Goal: Task Accomplishment & Management: Use online tool/utility

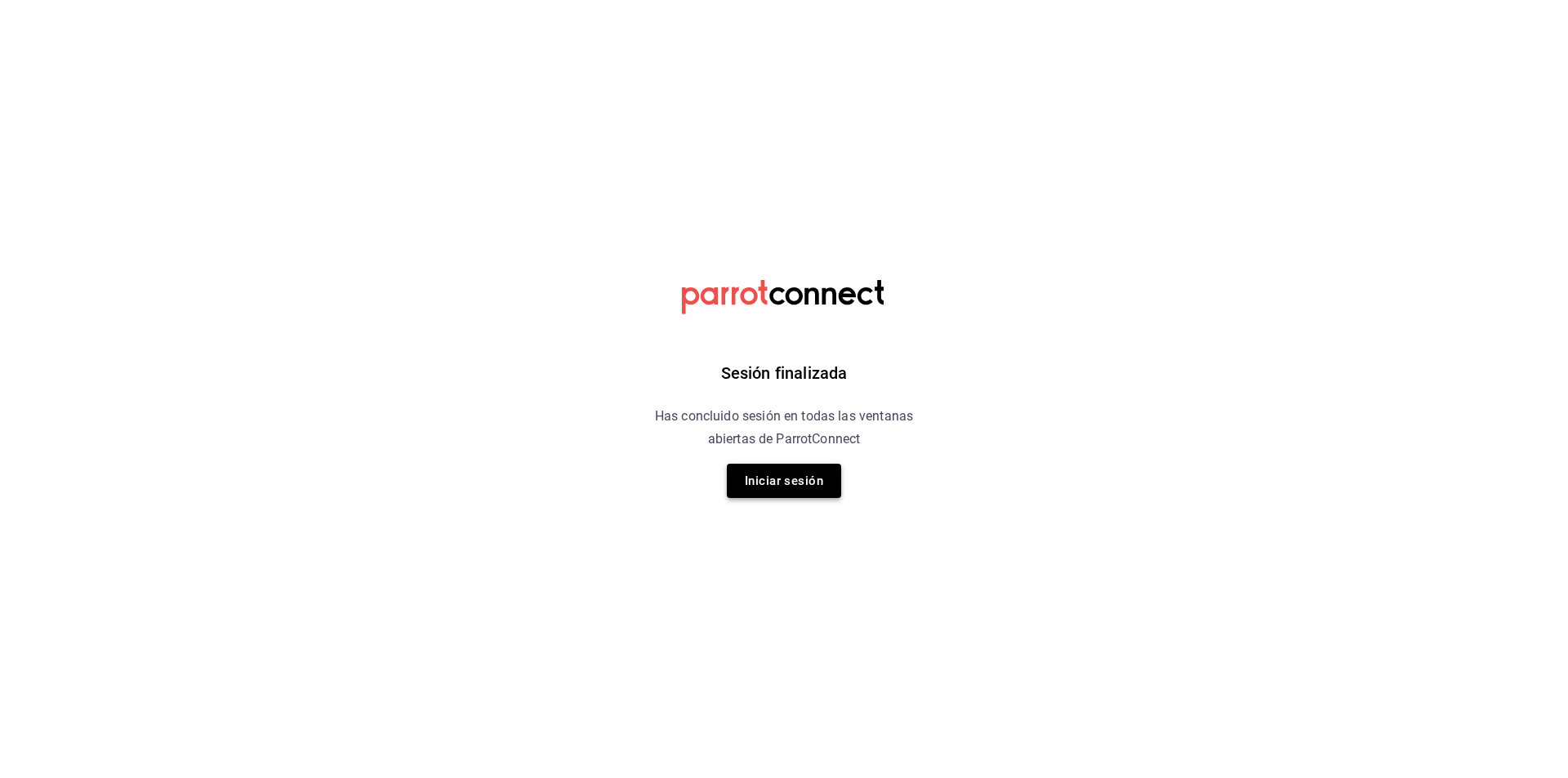
click at [800, 486] on button "Iniciar sesión" at bounding box center [783, 480] width 114 height 34
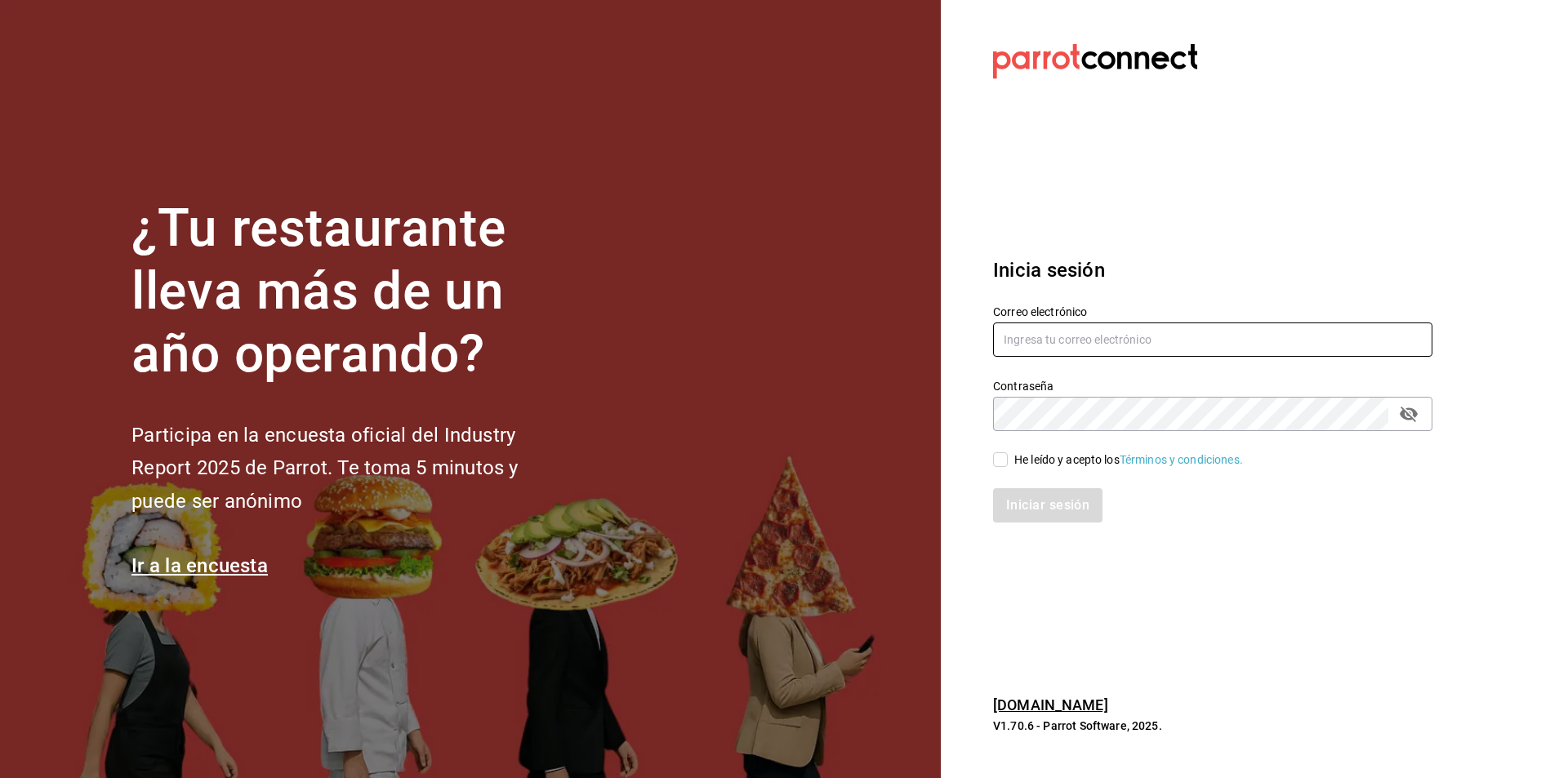
click at [1136, 336] on input "text" at bounding box center [1212, 339] width 439 height 34
type input "[EMAIL_ADDRESS][DOMAIN_NAME]"
click at [1003, 459] on input "He leído y acepto los Términos y condiciones." at bounding box center [1000, 460] width 15 height 15
checkbox input "true"
click at [1022, 508] on button "Iniciar sesión" at bounding box center [1049, 505] width 111 height 34
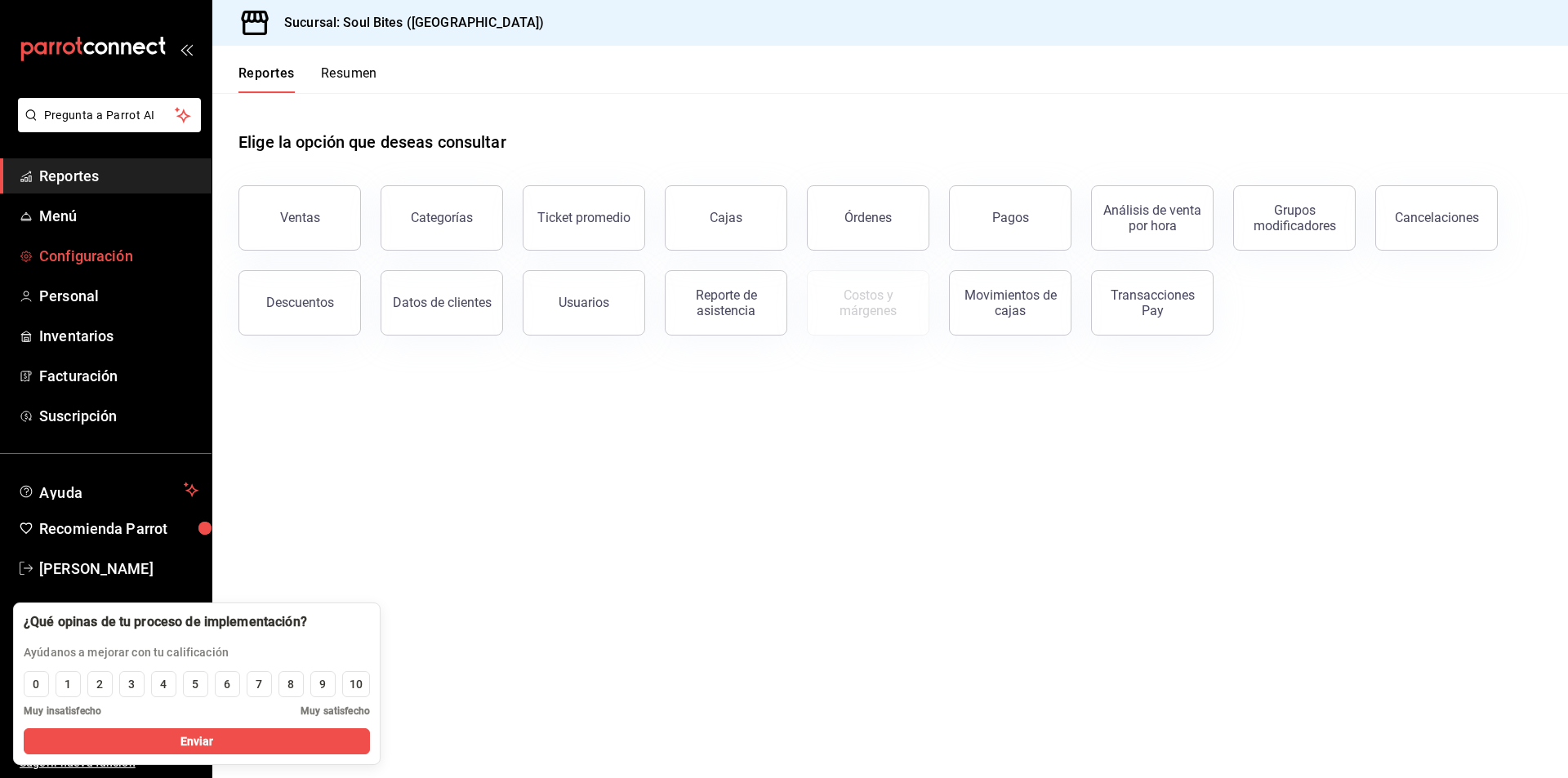
click at [119, 265] on span "Configuración" at bounding box center [118, 256] width 159 height 22
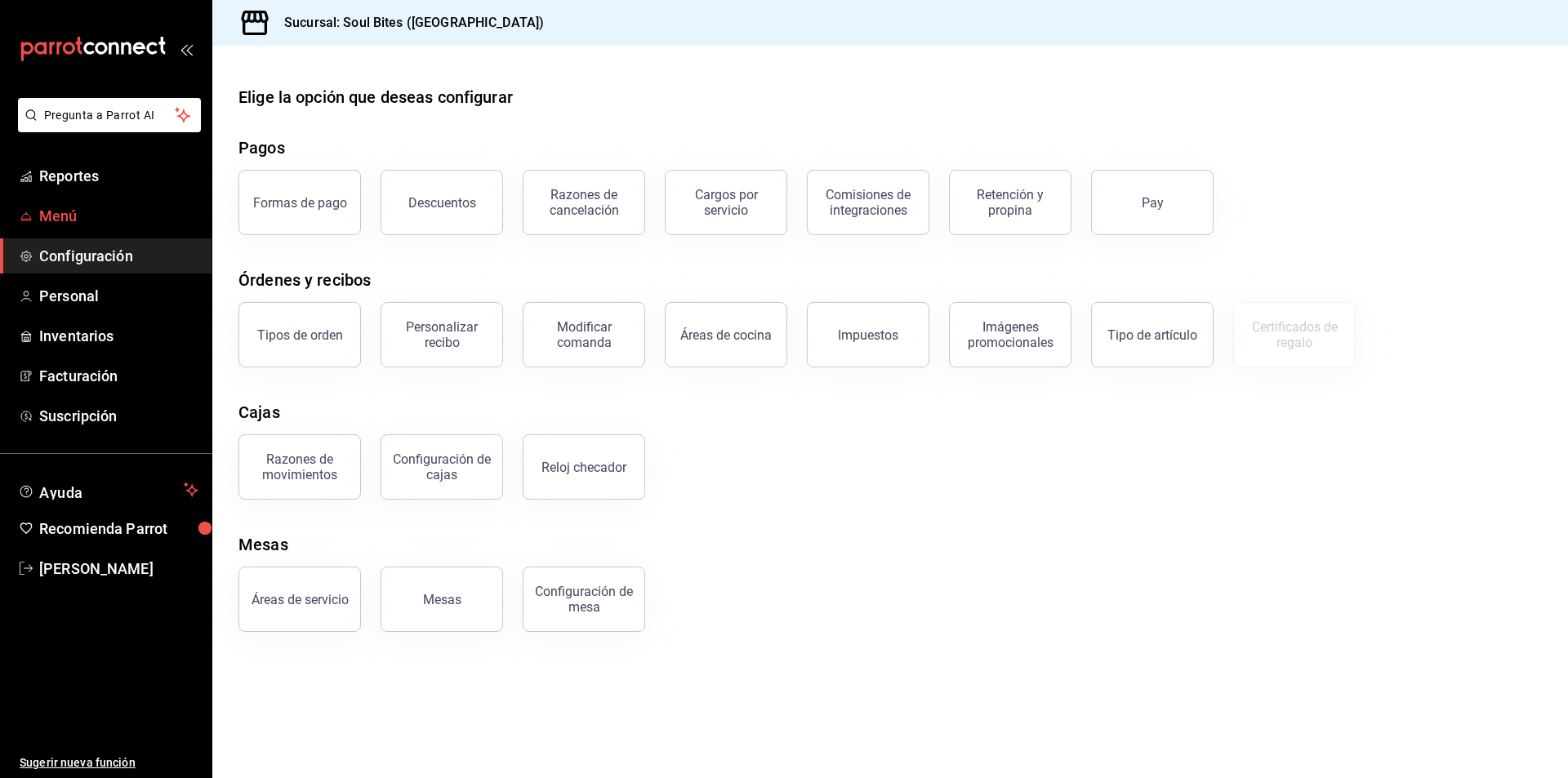
click at [75, 217] on span "Menú" at bounding box center [118, 216] width 159 height 22
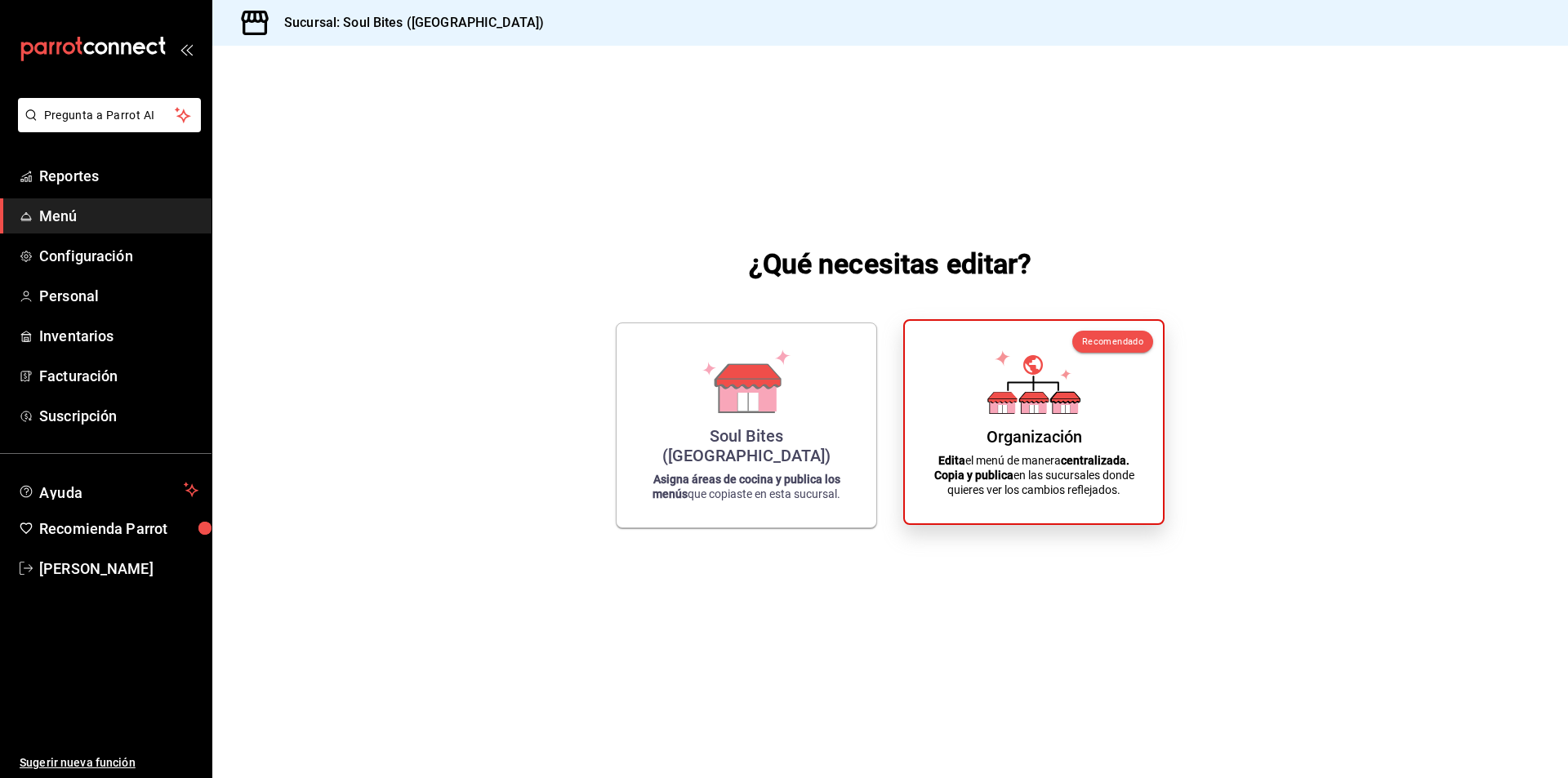
click at [1061, 408] on icon at bounding box center [1065, 408] width 9 height 8
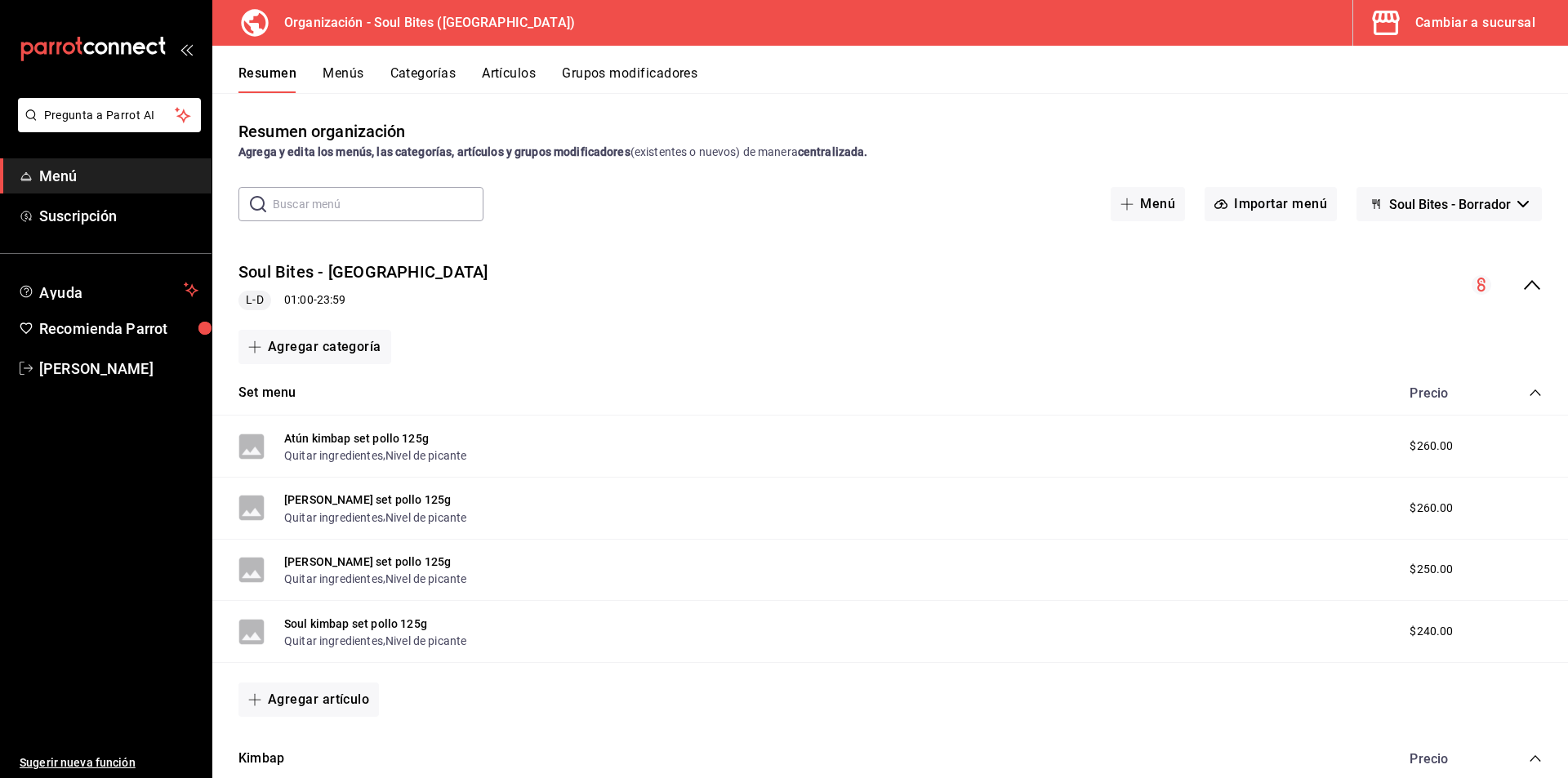
click at [512, 81] on button "Artículos" at bounding box center [509, 79] width 54 height 28
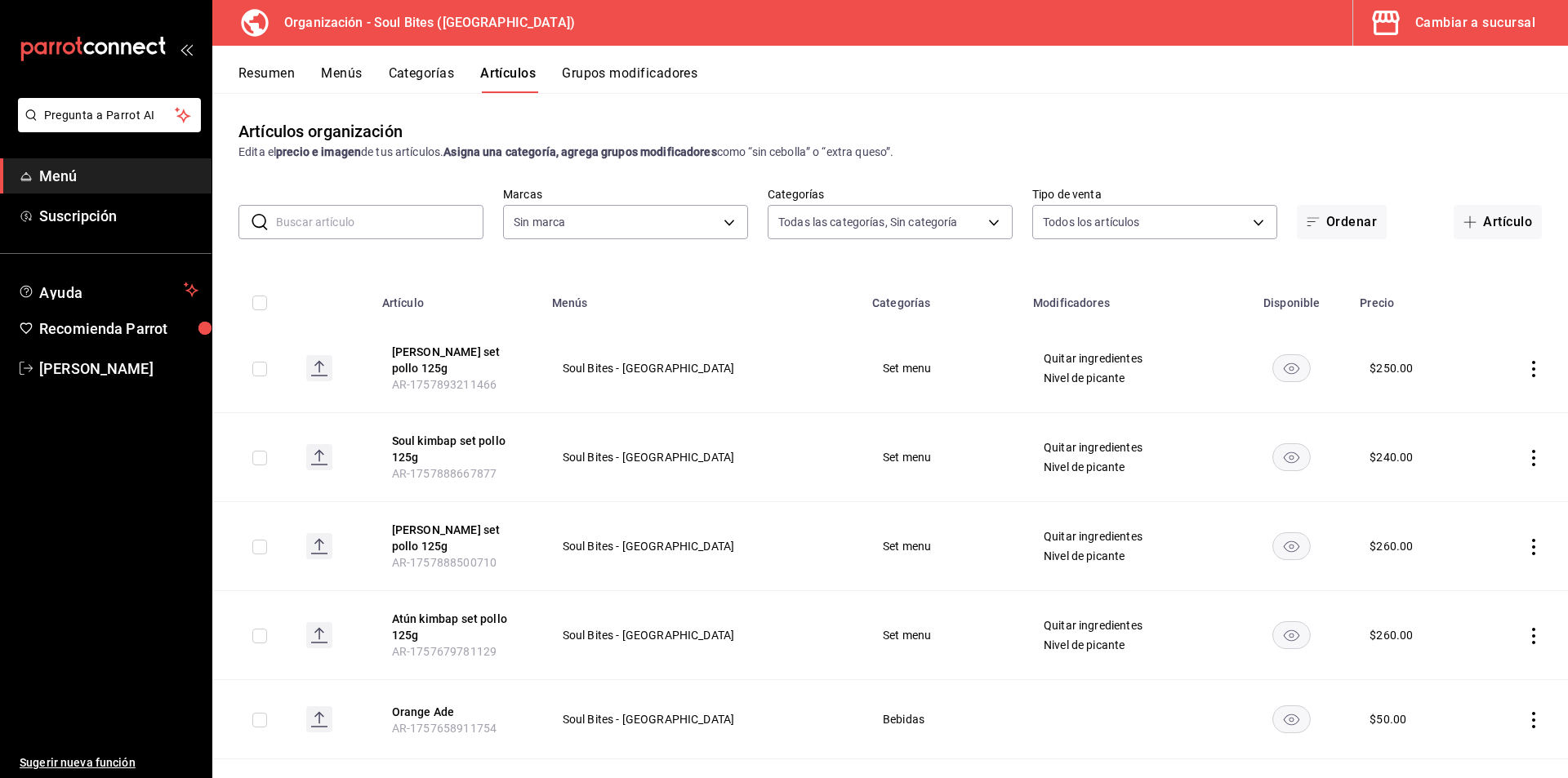
type input "330df44f-cb09-46e6-ae0f-aaec5412cc3e,bbc477db-9e8e-4c66-905b-9fc48c974018,d4c28…"
type input "66cca22d-5c9d-4775-92a2-ab32667323ed"
click at [1470, 223] on button "Artículo" at bounding box center [1496, 222] width 88 height 34
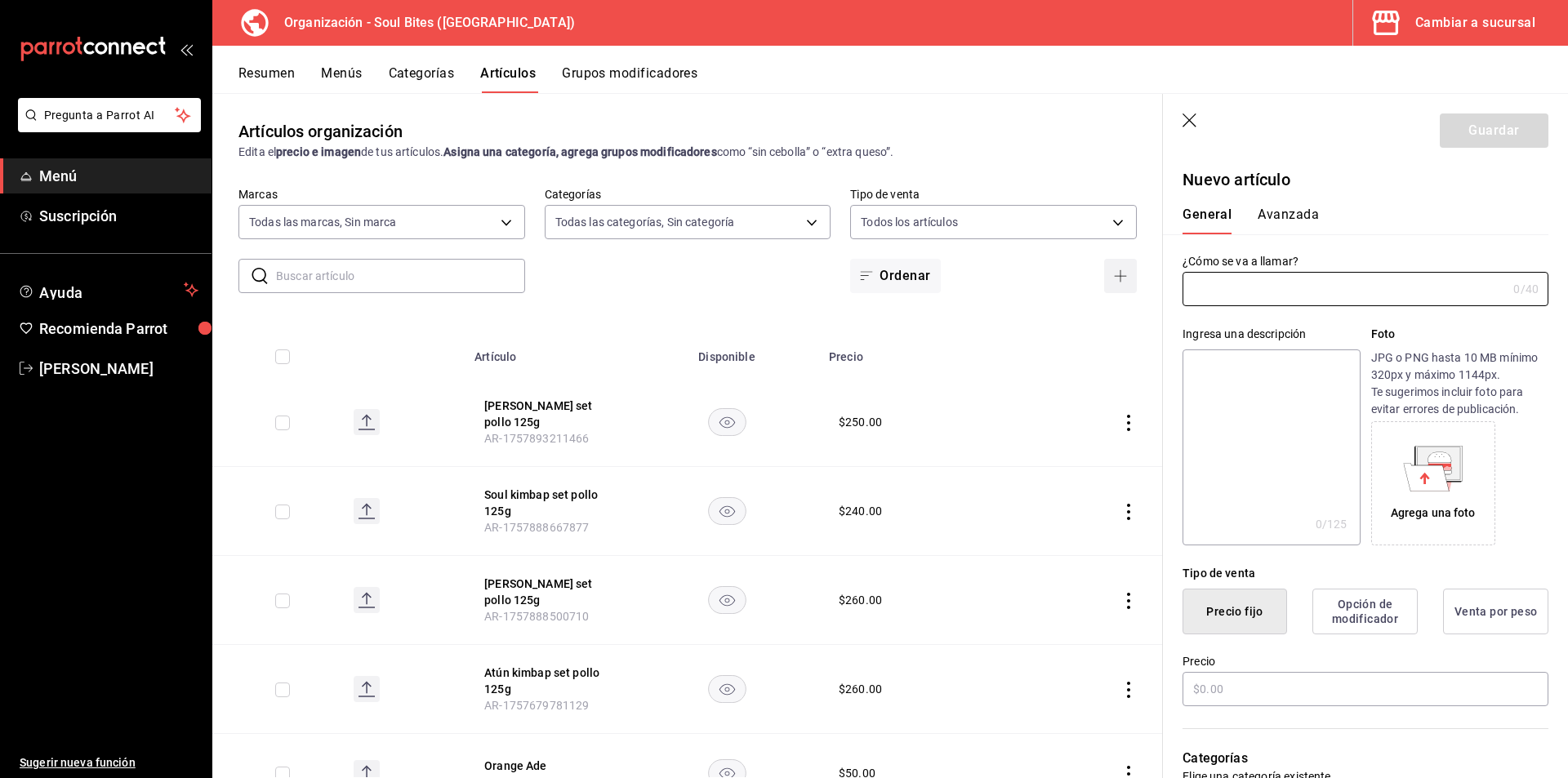
type input "AR-1758317555983"
click at [1278, 299] on input "text" at bounding box center [1344, 289] width 324 height 32
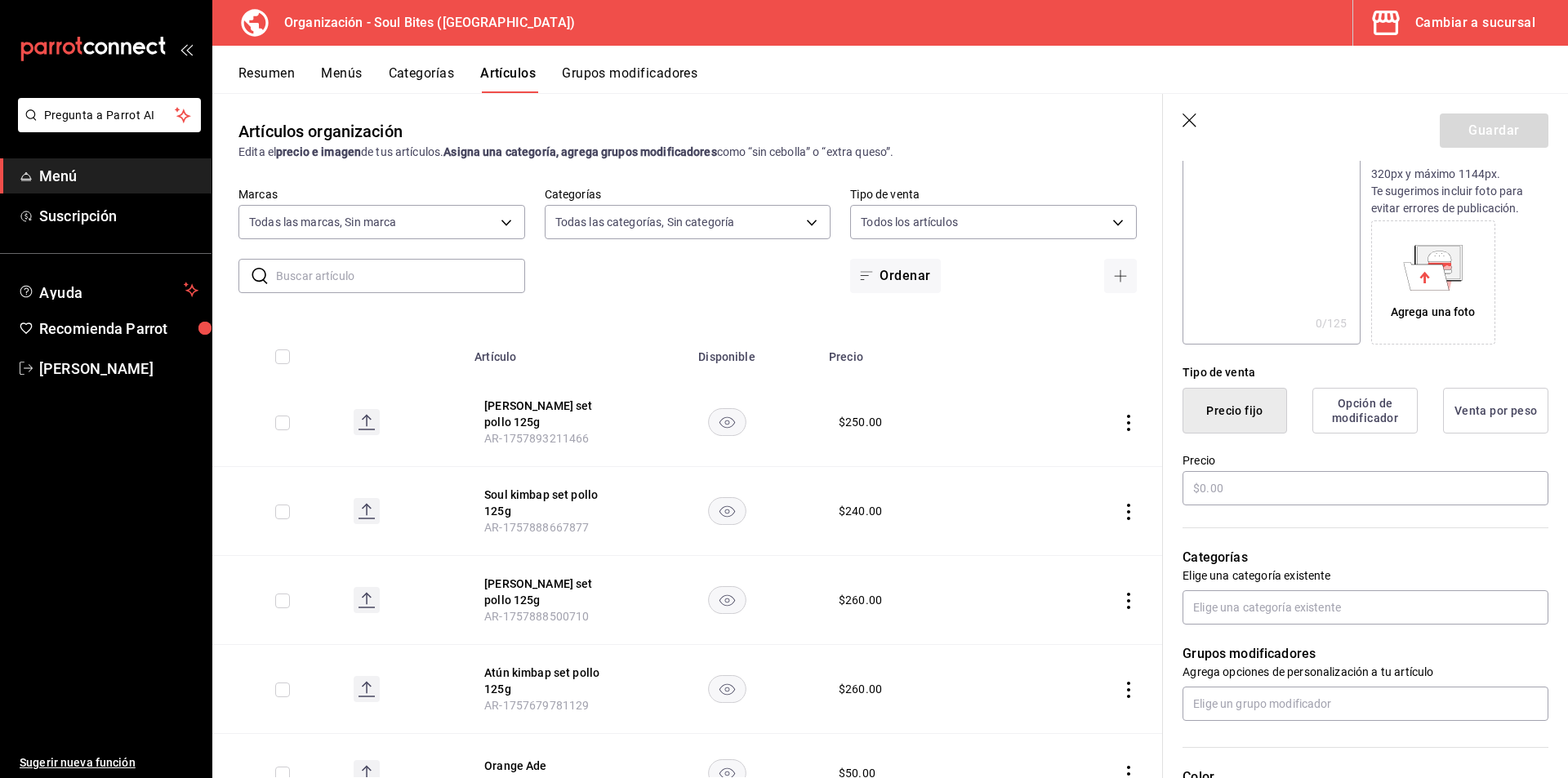
scroll to position [212, 0]
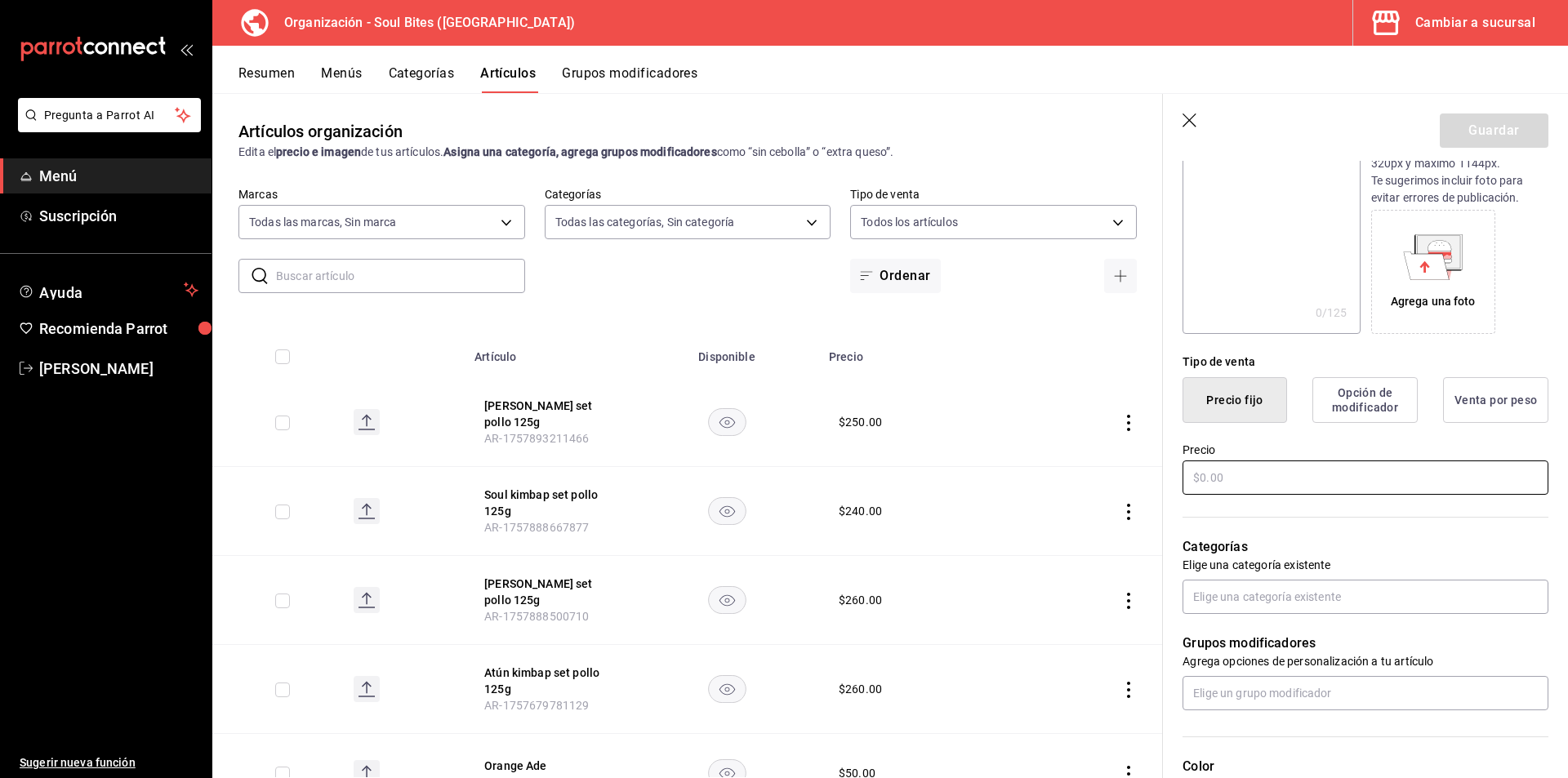
type input "Arroz Blanco 180g"
click at [1271, 490] on input "text" at bounding box center [1365, 477] width 366 height 34
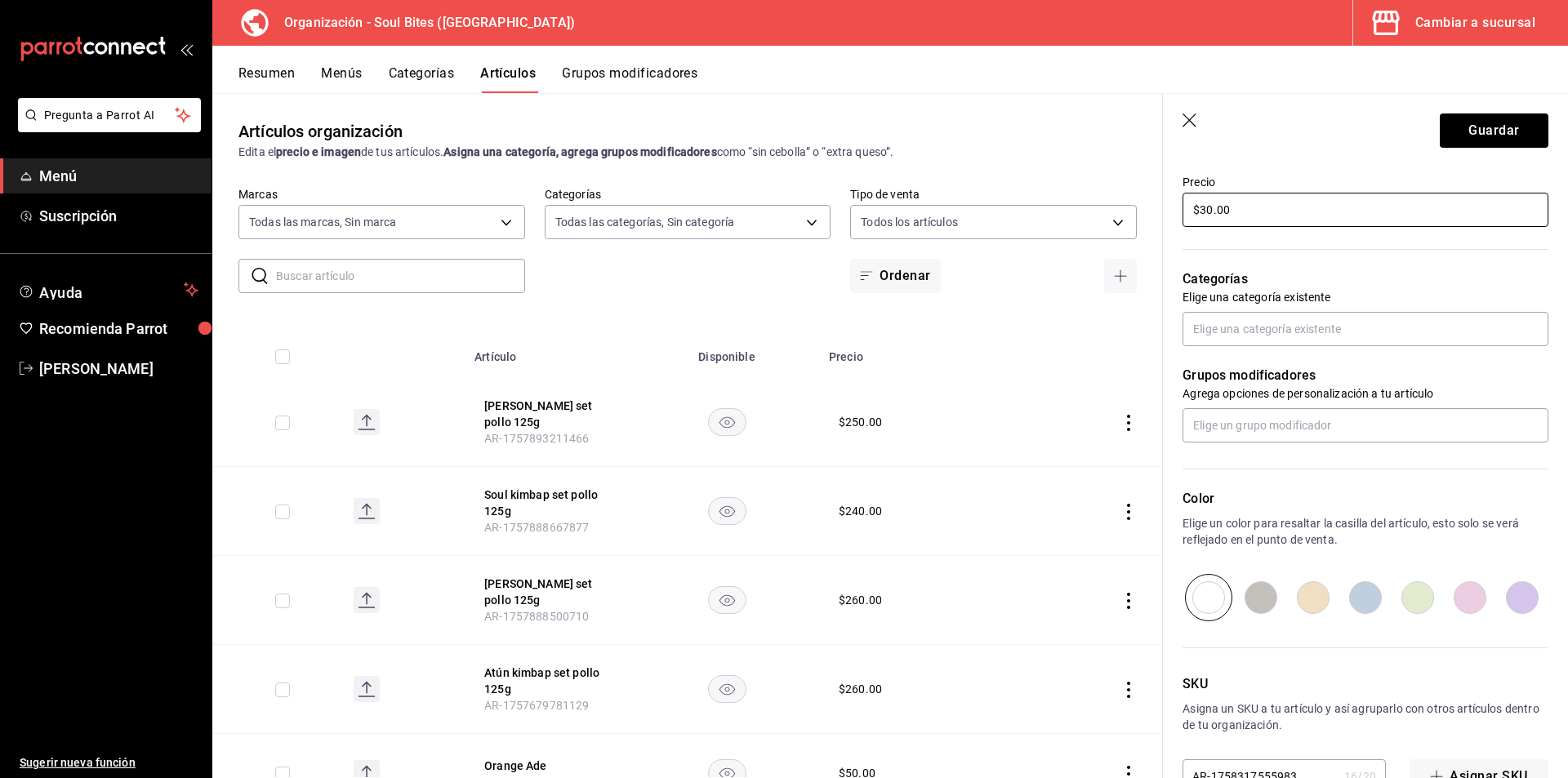
scroll to position [513, 0]
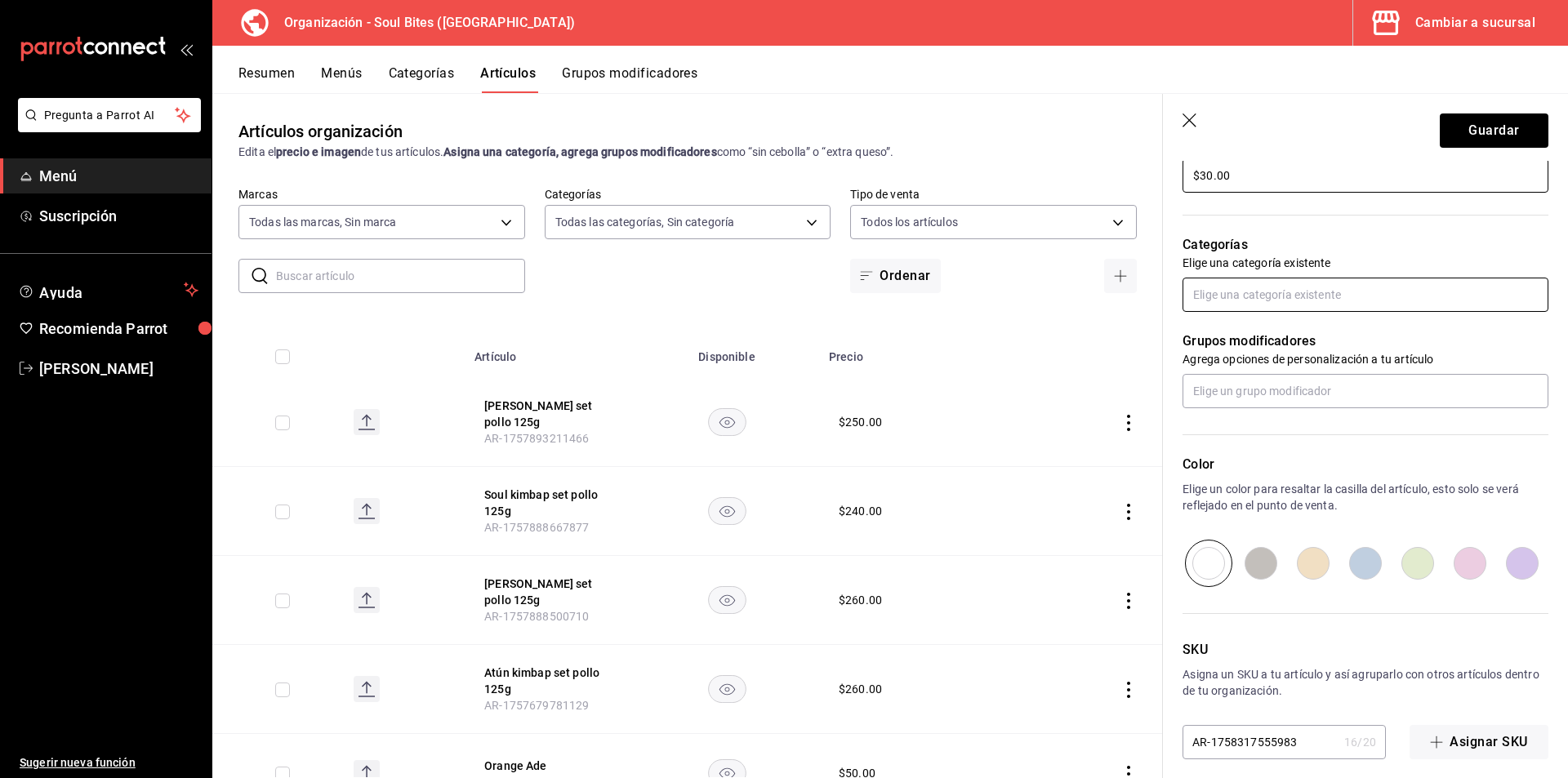
type input "$30.00"
click at [1340, 306] on input "text" at bounding box center [1365, 294] width 366 height 34
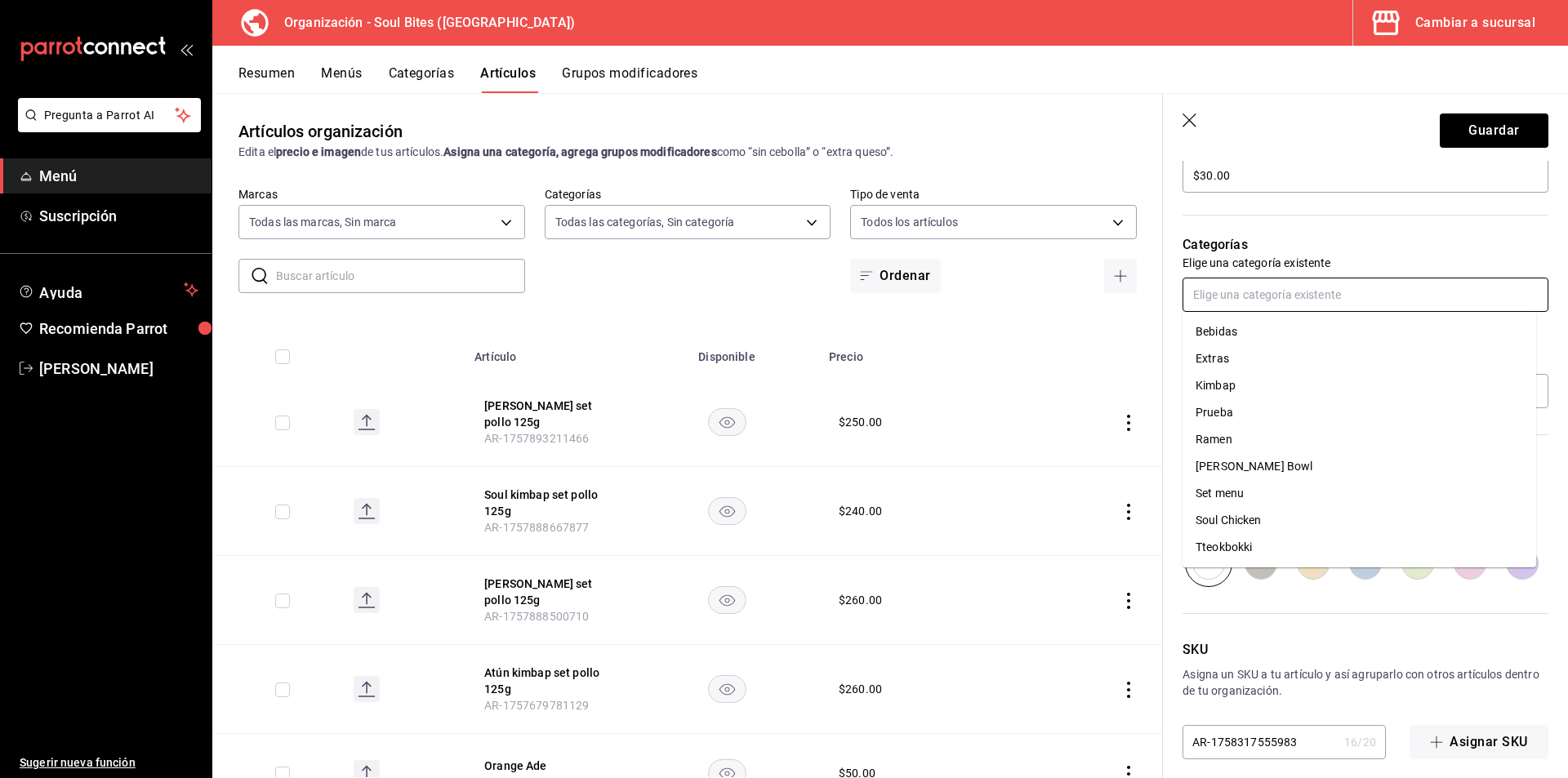
click at [1261, 531] on li "Soul Chicken" at bounding box center [1359, 520] width 354 height 27
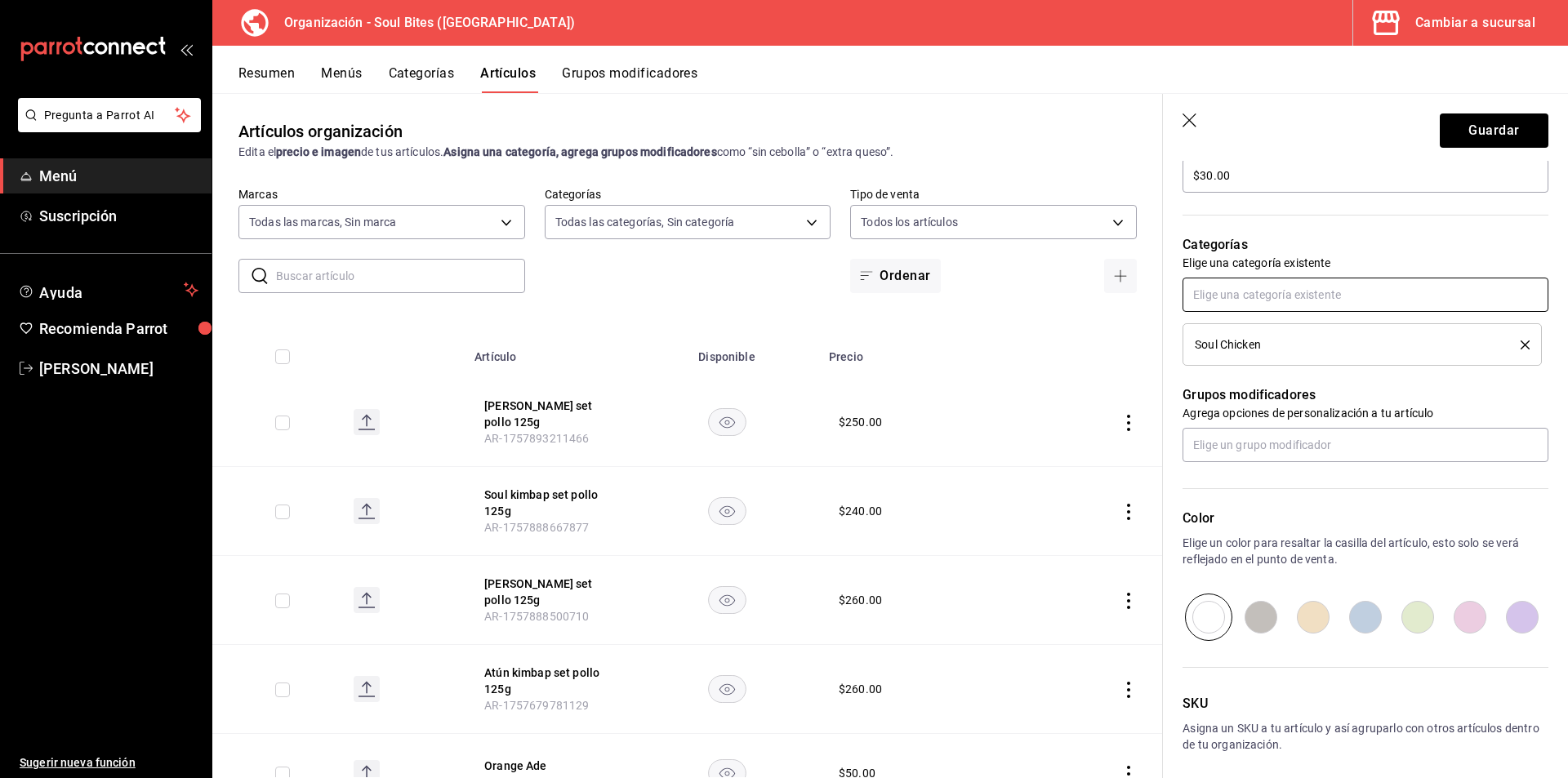
click at [1383, 294] on input "text" at bounding box center [1365, 294] width 366 height 34
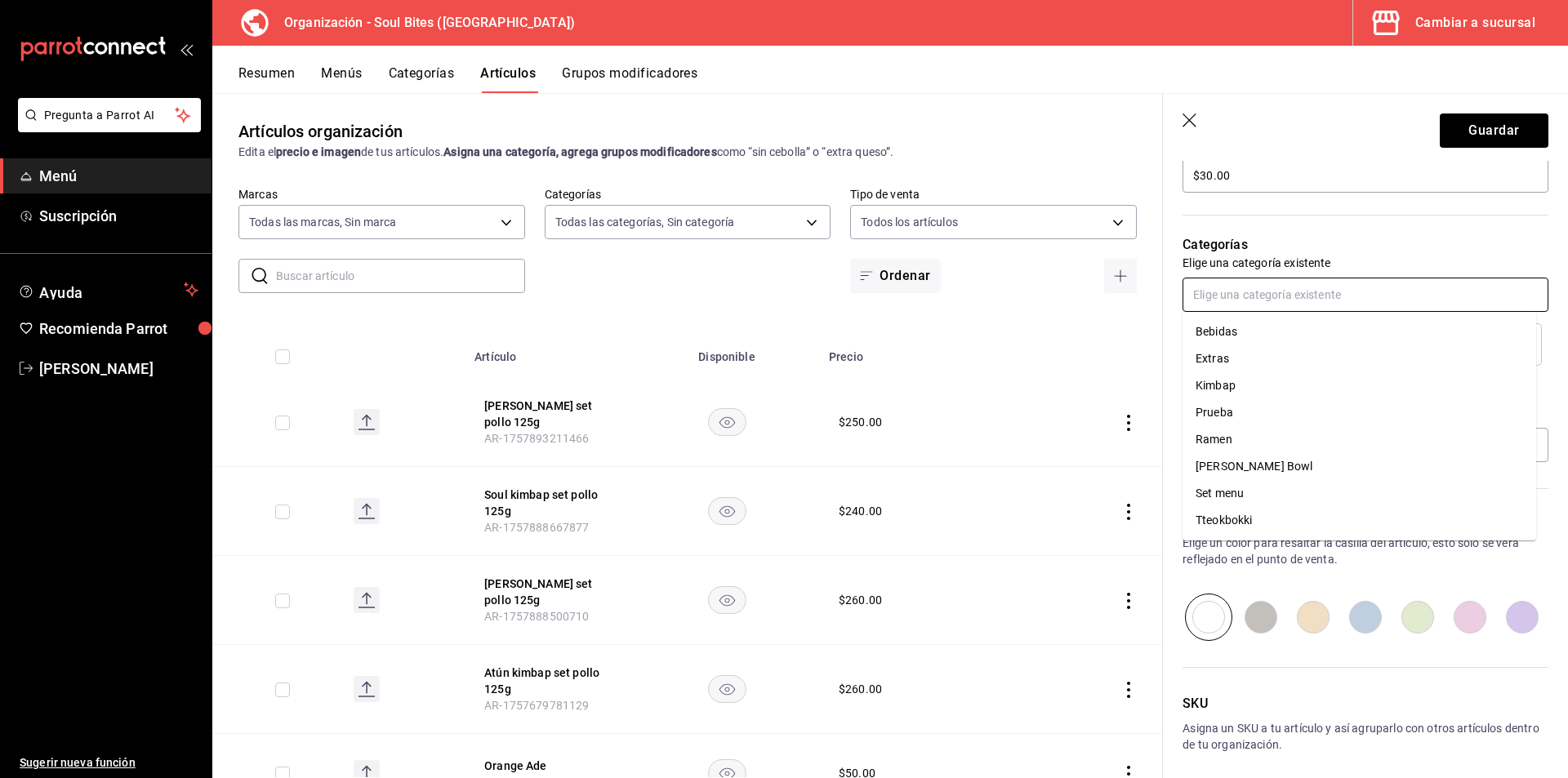
click at [1224, 357] on li "Extras" at bounding box center [1359, 358] width 354 height 27
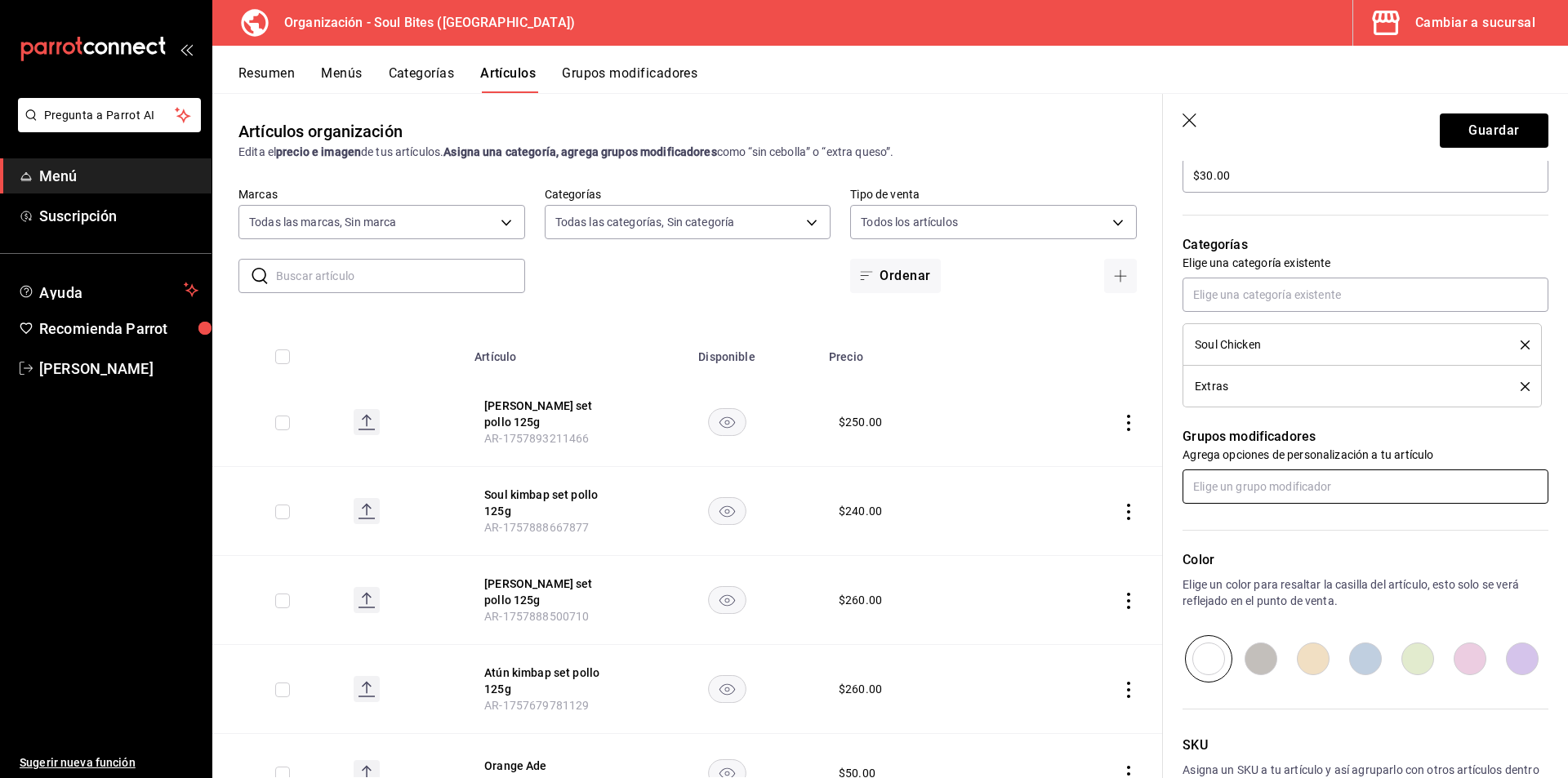
click at [1343, 488] on input "text" at bounding box center [1365, 486] width 366 height 34
click at [1287, 521] on li "Extras" at bounding box center [1359, 523] width 354 height 27
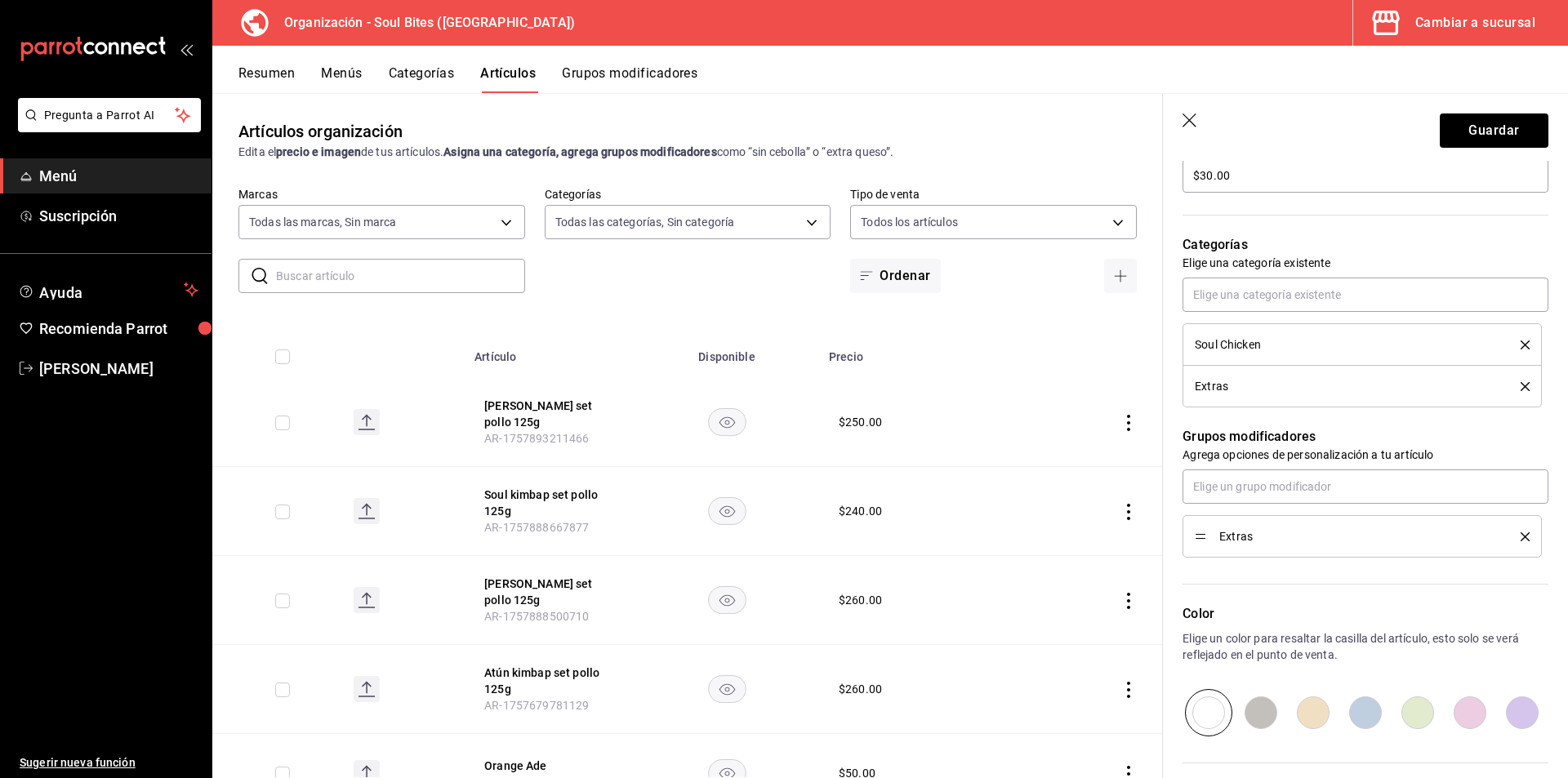
click at [1412, 253] on p "Categorías" at bounding box center [1365, 244] width 366 height 19
click at [1500, 128] on button "Guardar" at bounding box center [1494, 130] width 109 height 34
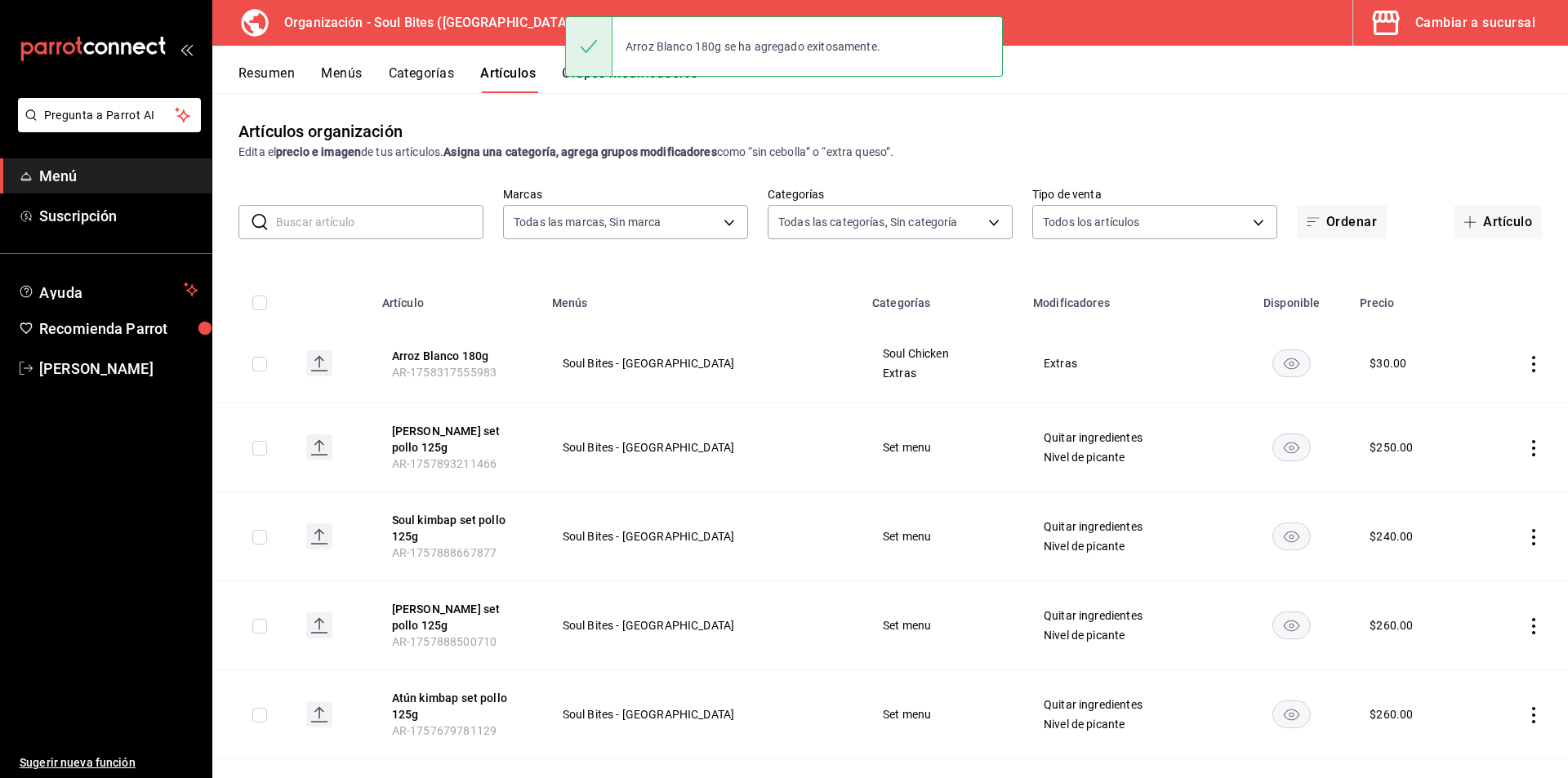
click at [344, 75] on button "Menús" at bounding box center [341, 79] width 41 height 28
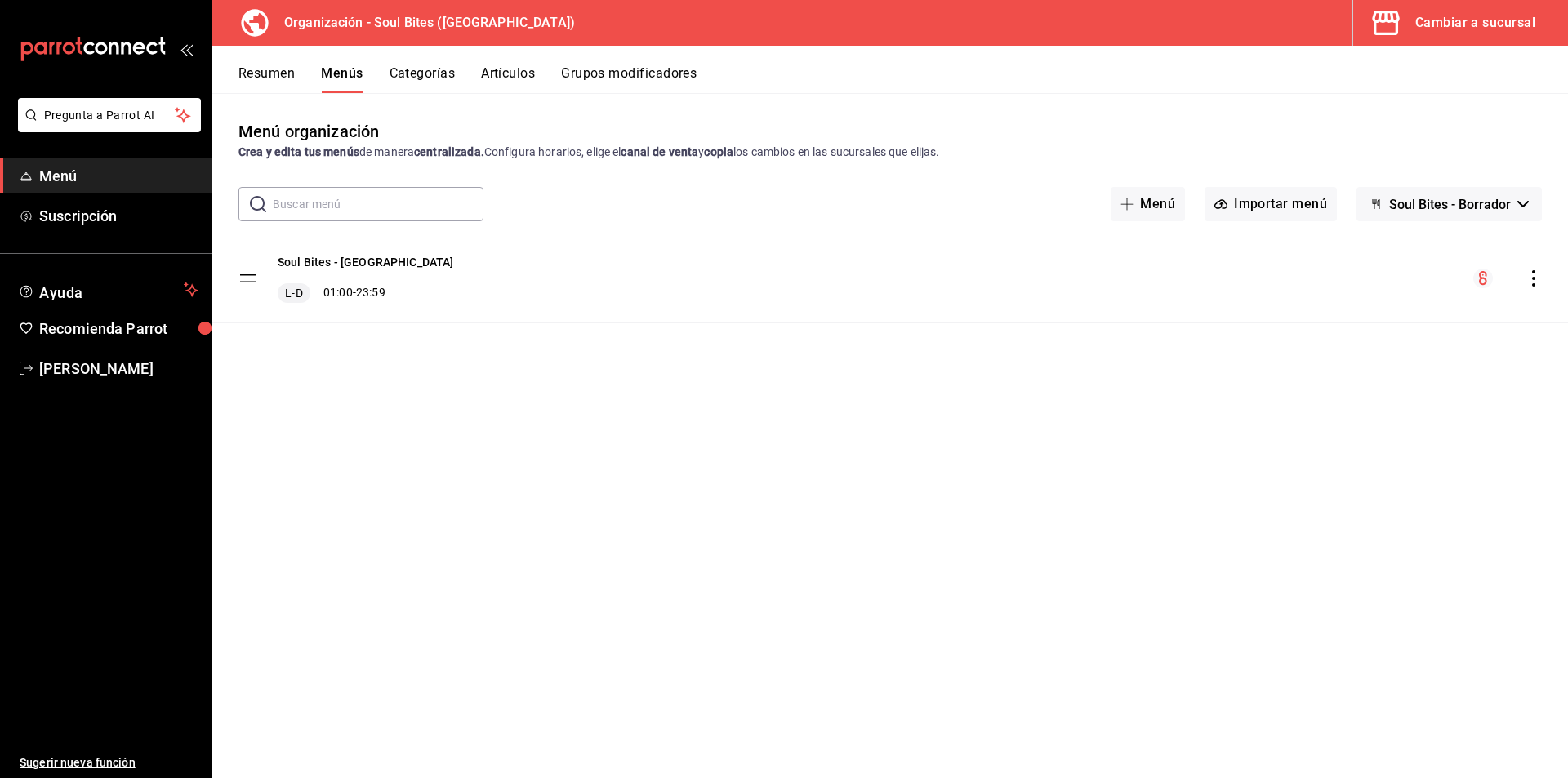
click at [1530, 278] on icon "actions" at bounding box center [1534, 279] width 17 height 17
click at [1356, 392] on li "Copiar en otra sucursal" at bounding box center [1390, 383] width 255 height 33
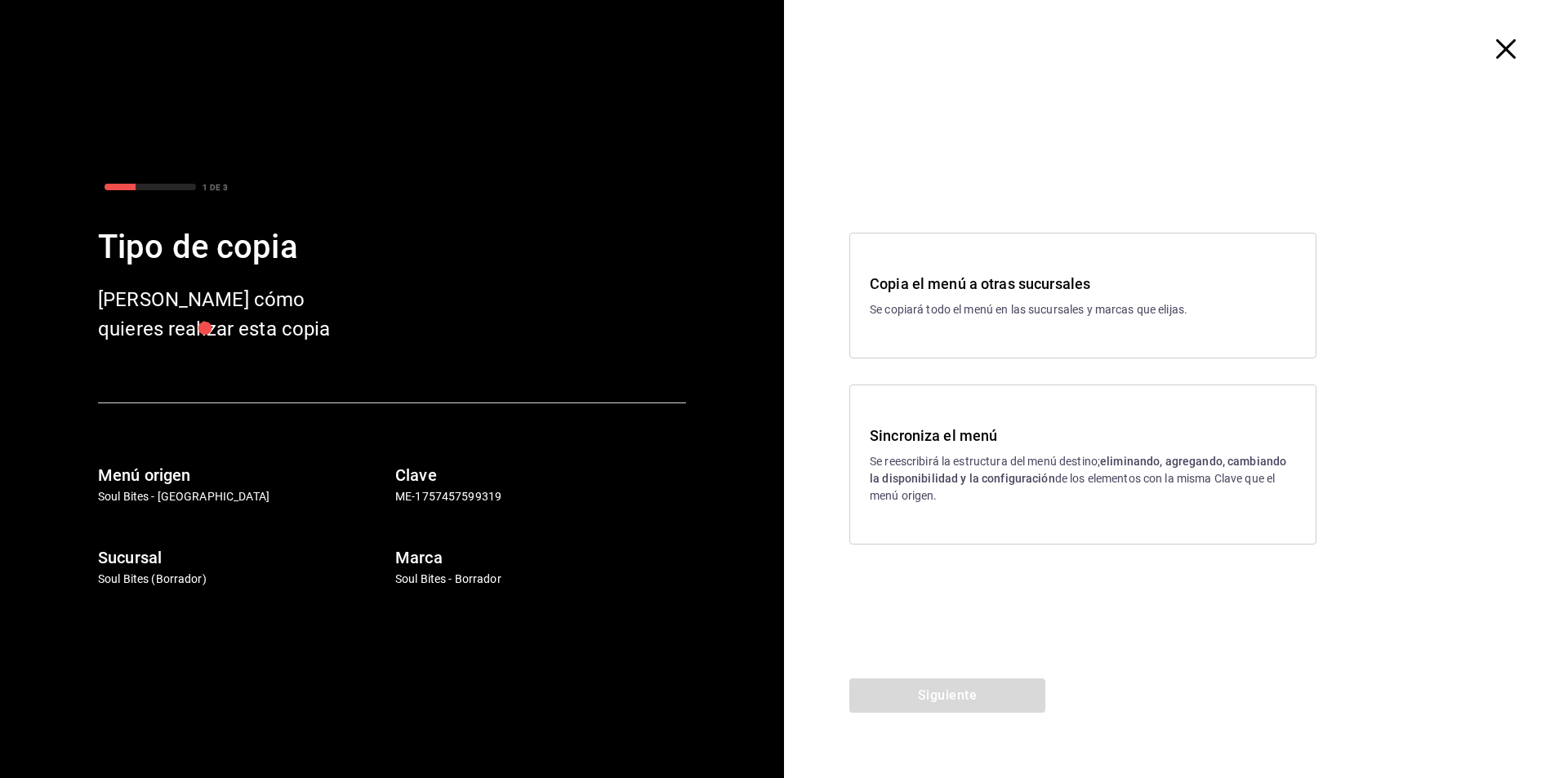
click at [1000, 461] on p "Se reescribirá la estructura del menú destino; eliminando, agregando, cambiando…" at bounding box center [1082, 478] width 426 height 51
click at [947, 690] on button "Siguiente" at bounding box center [947, 694] width 196 height 34
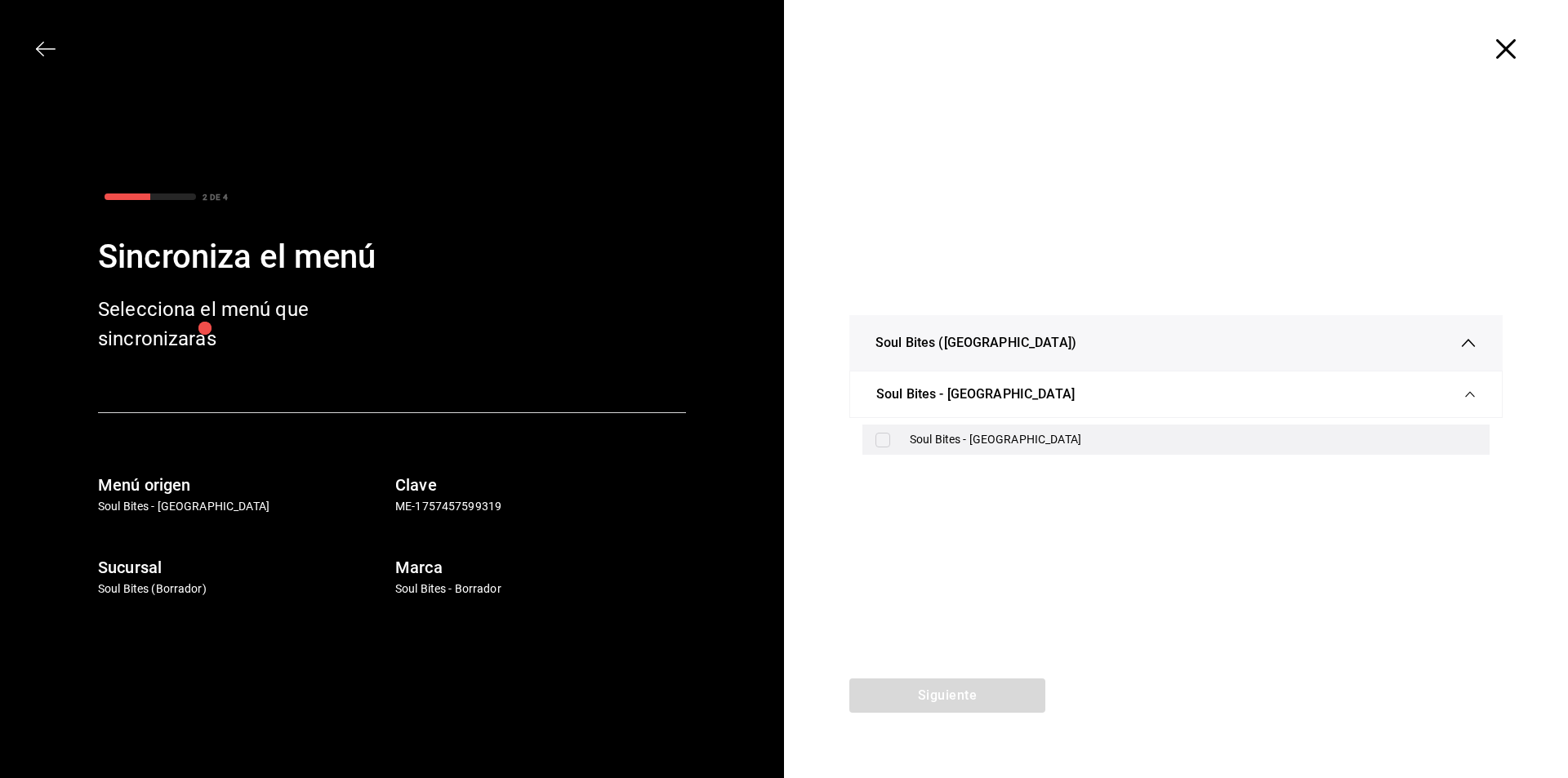
click at [1030, 440] on div "Soul Bites - Plaza Saaghi" at bounding box center [1193, 439] width 567 height 17
checkbox input "true"
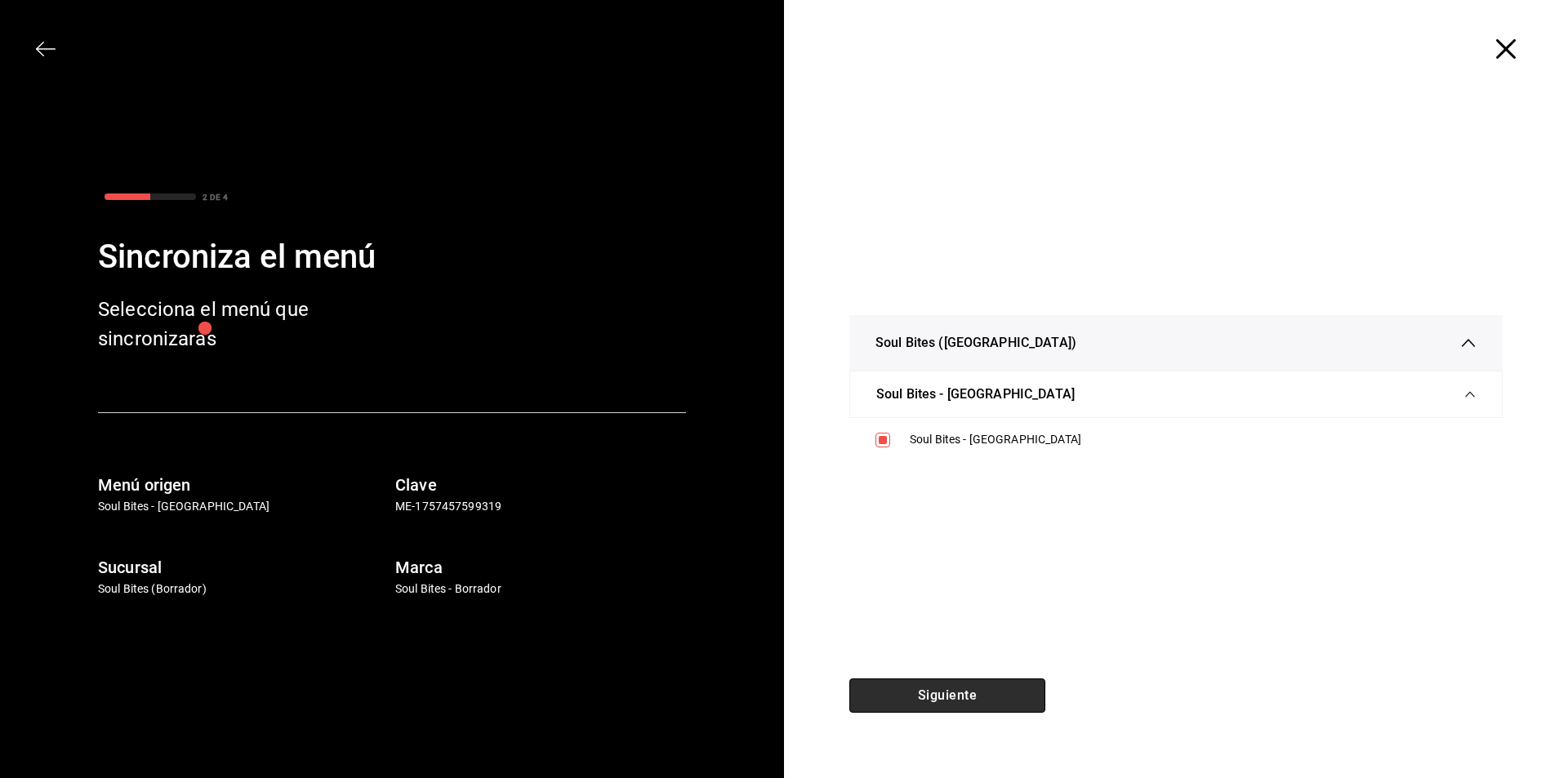
click at [938, 704] on button "Siguiente" at bounding box center [947, 694] width 196 height 34
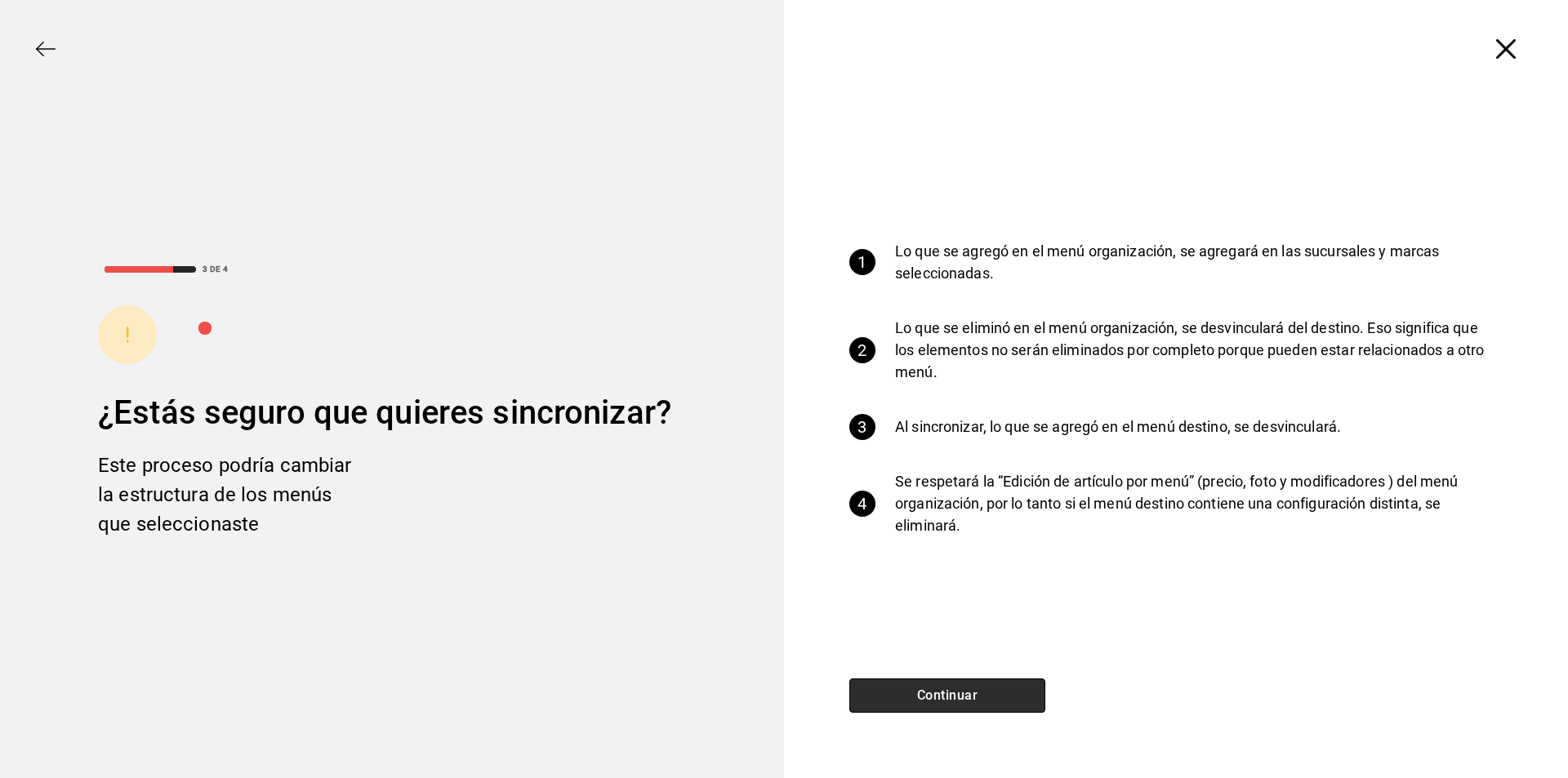
click at [938, 704] on button "Continuar" at bounding box center [947, 694] width 196 height 34
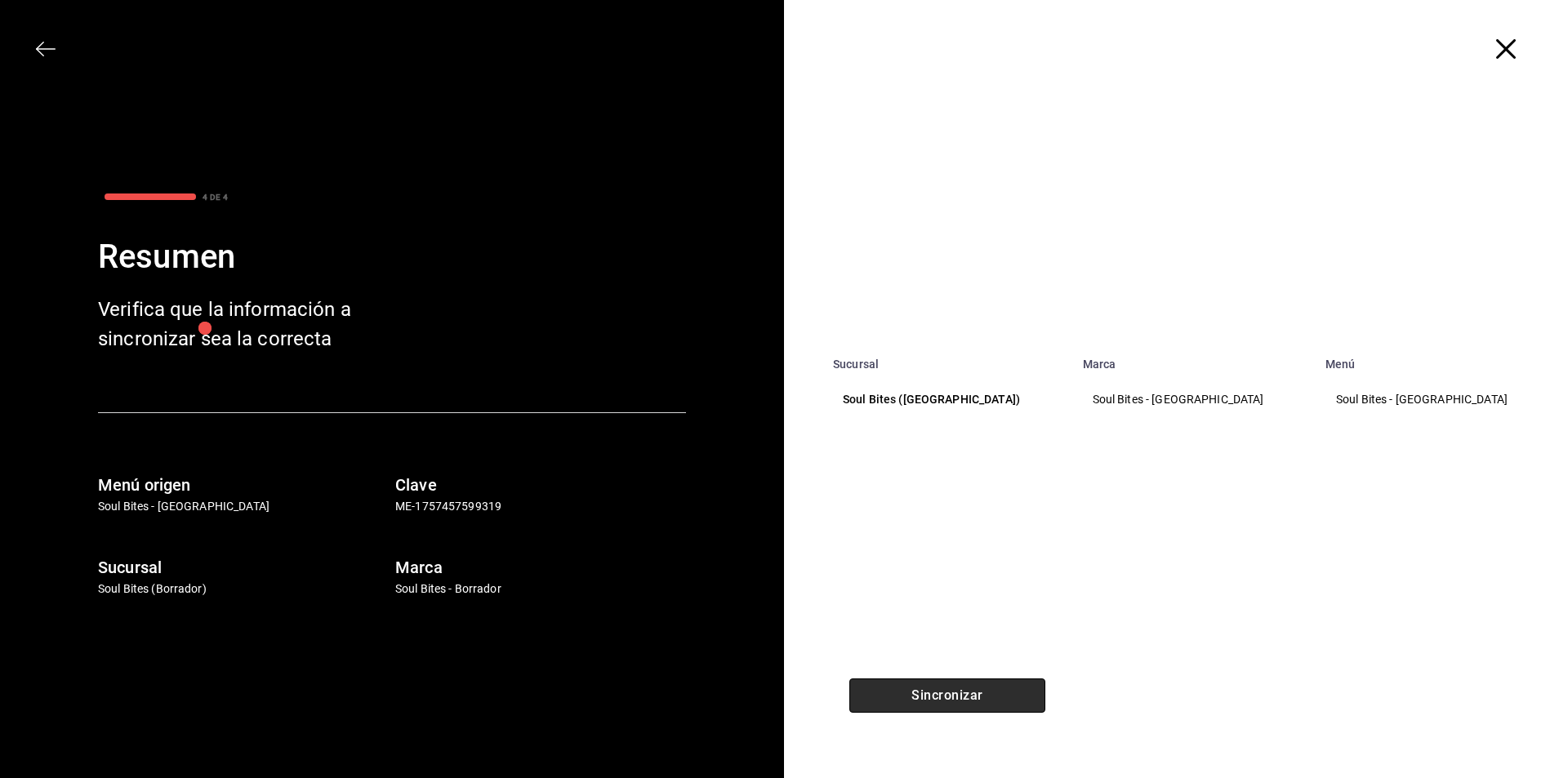
click at [938, 704] on button "Sincronizar" at bounding box center [947, 694] width 196 height 34
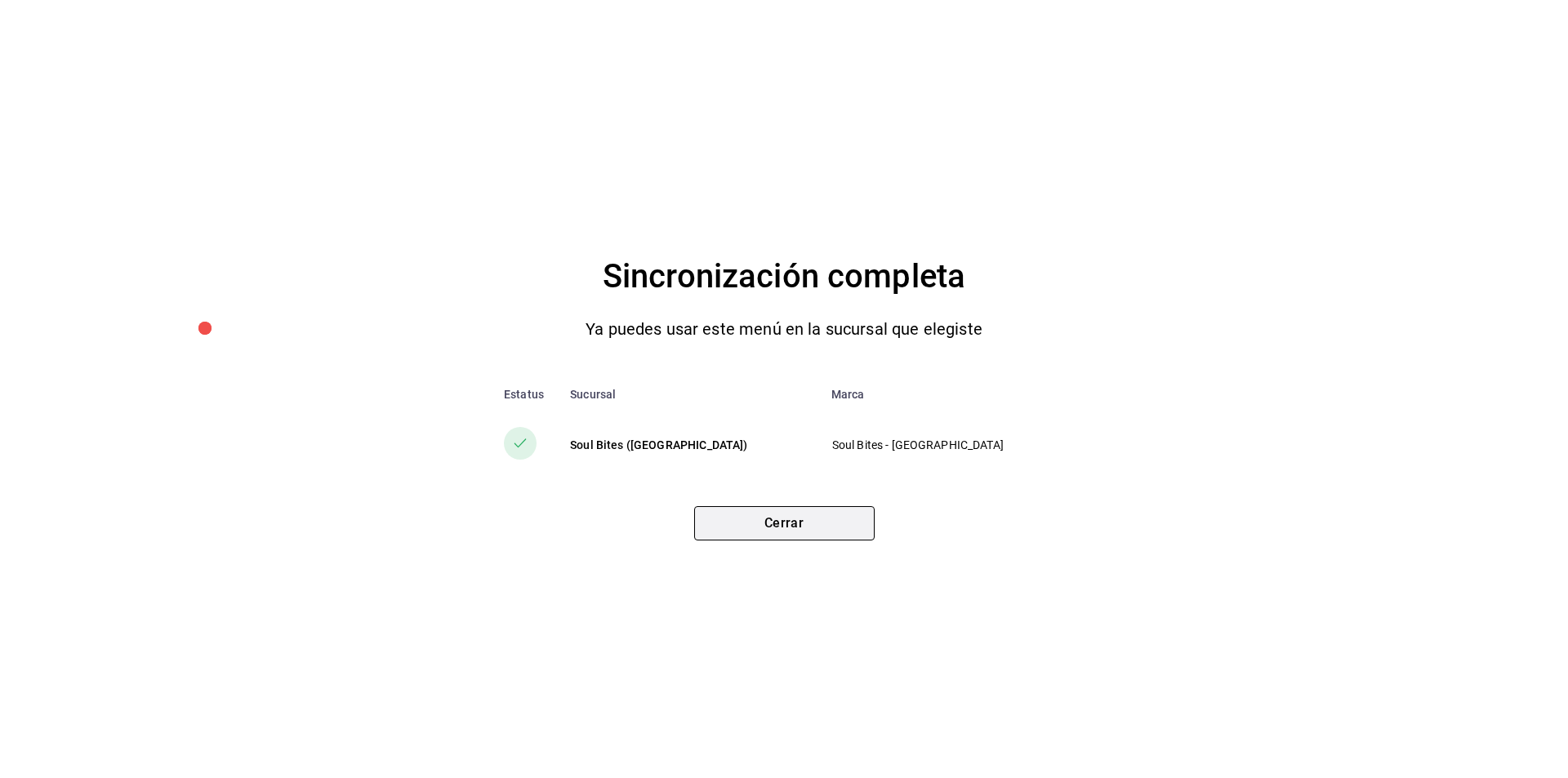
click at [773, 540] on button "Cerrar" at bounding box center [784, 523] width 180 height 34
